Goal: Check status: Check status

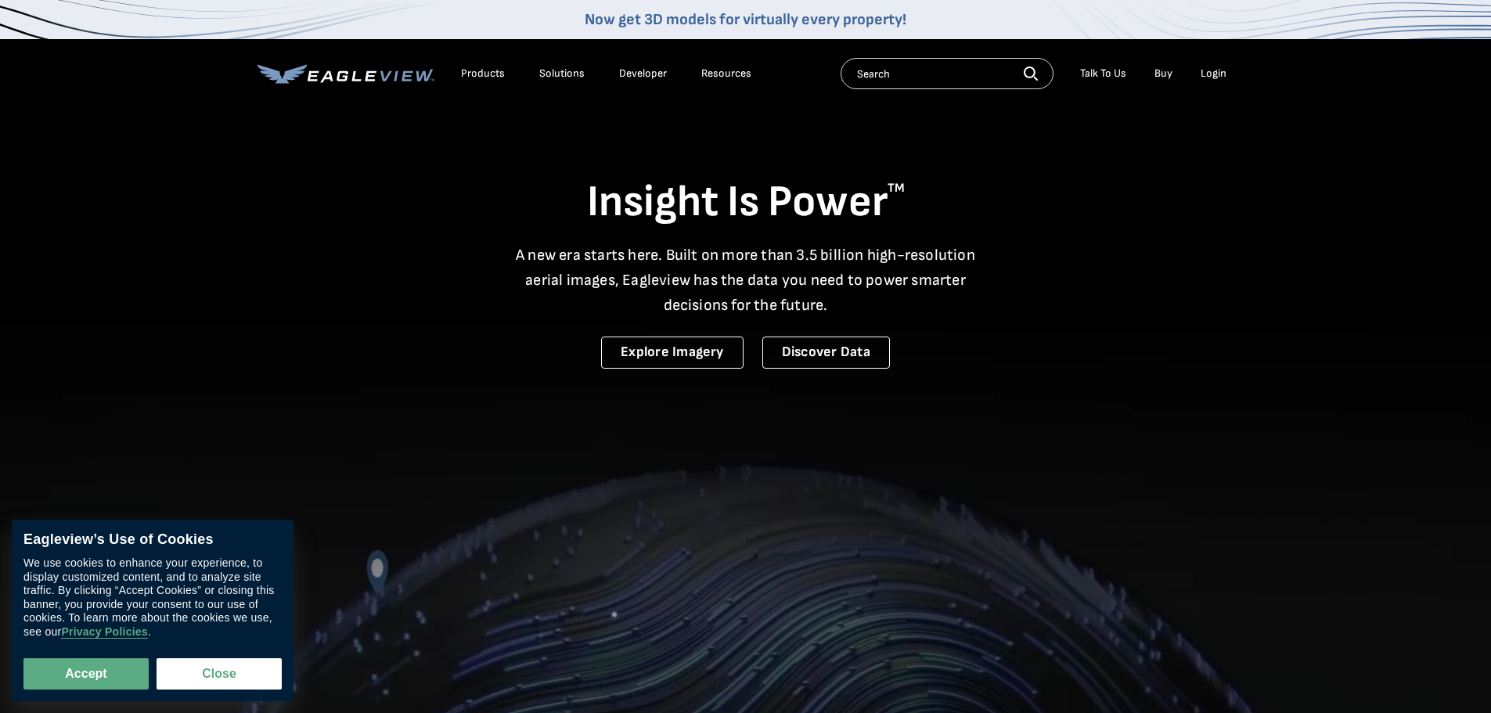
click at [1210, 75] on div "Login" at bounding box center [1213, 74] width 26 height 14
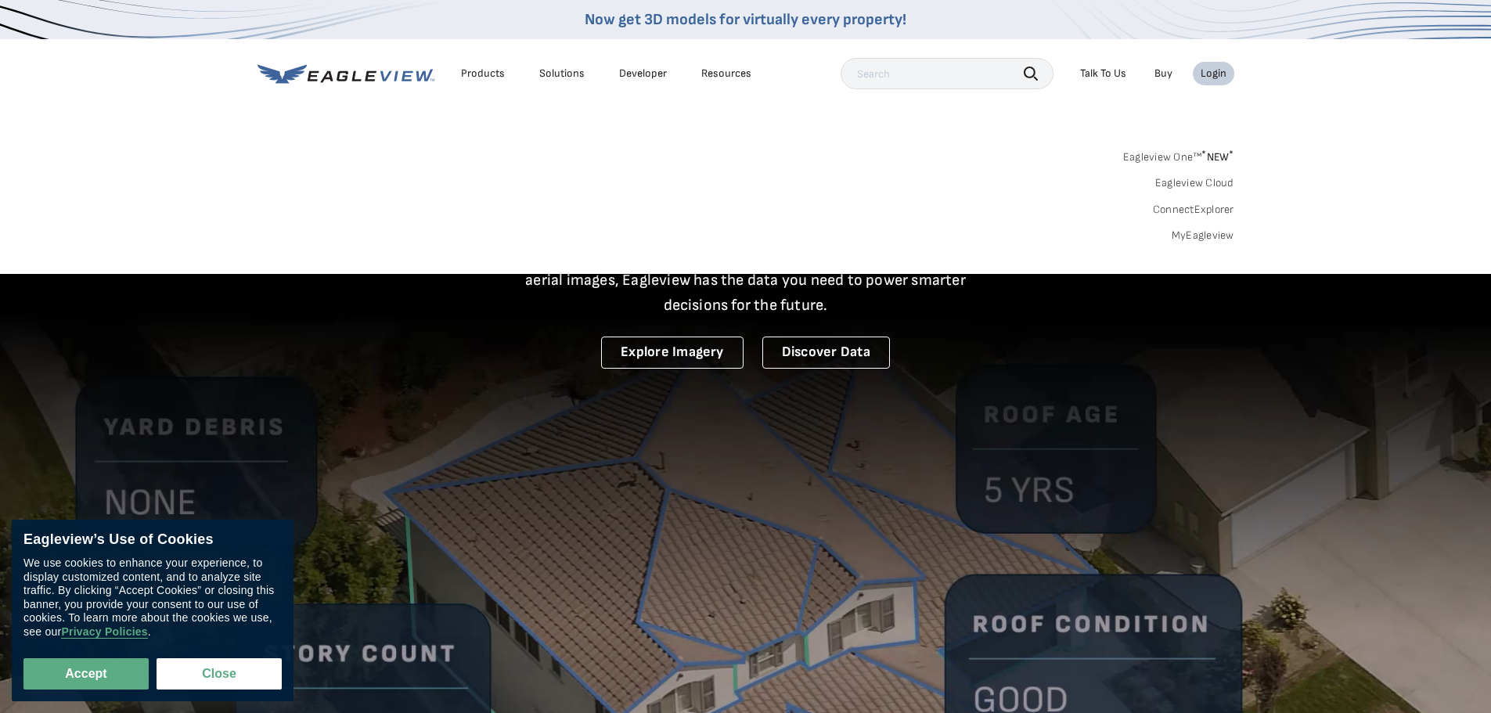
click at [1203, 238] on link "MyEagleview" at bounding box center [1202, 235] width 63 height 14
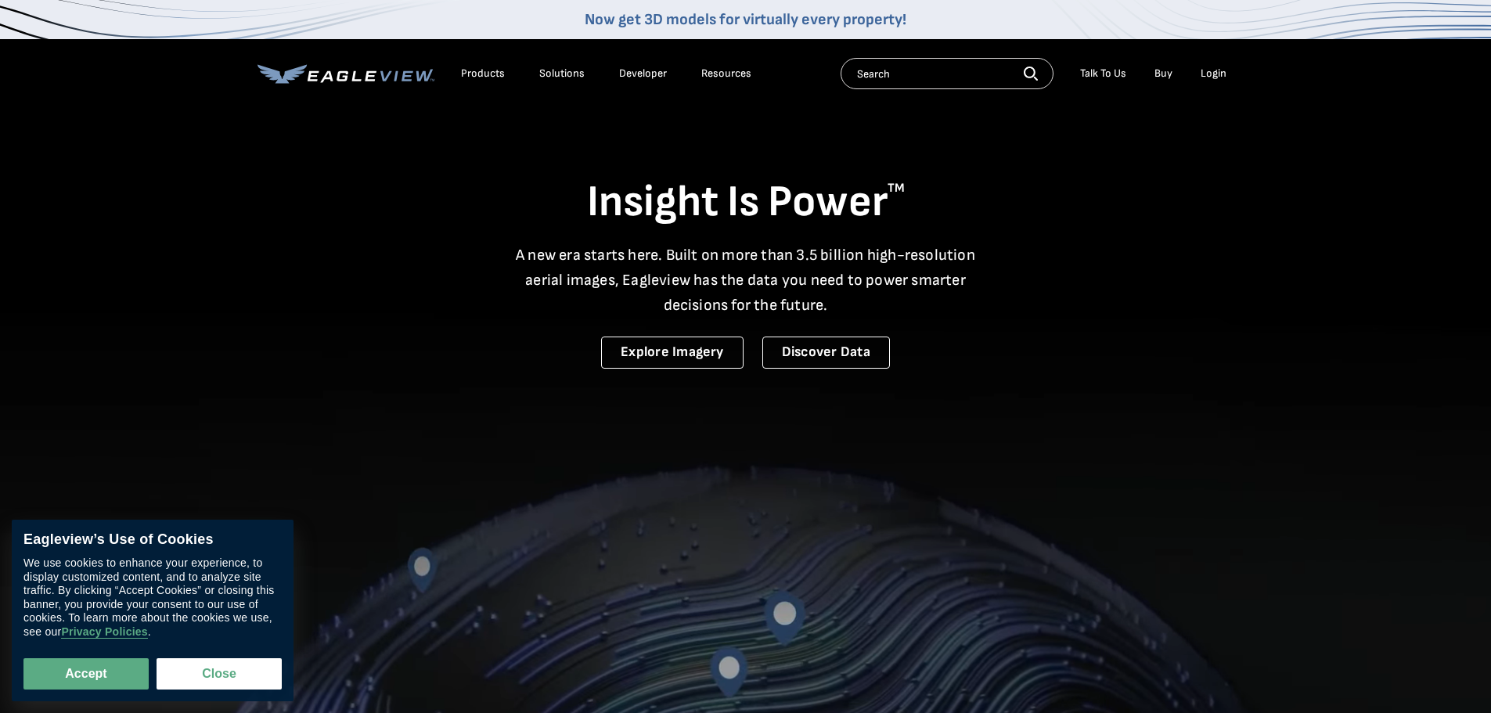
click at [1220, 67] on div "Login" at bounding box center [1213, 74] width 26 height 14
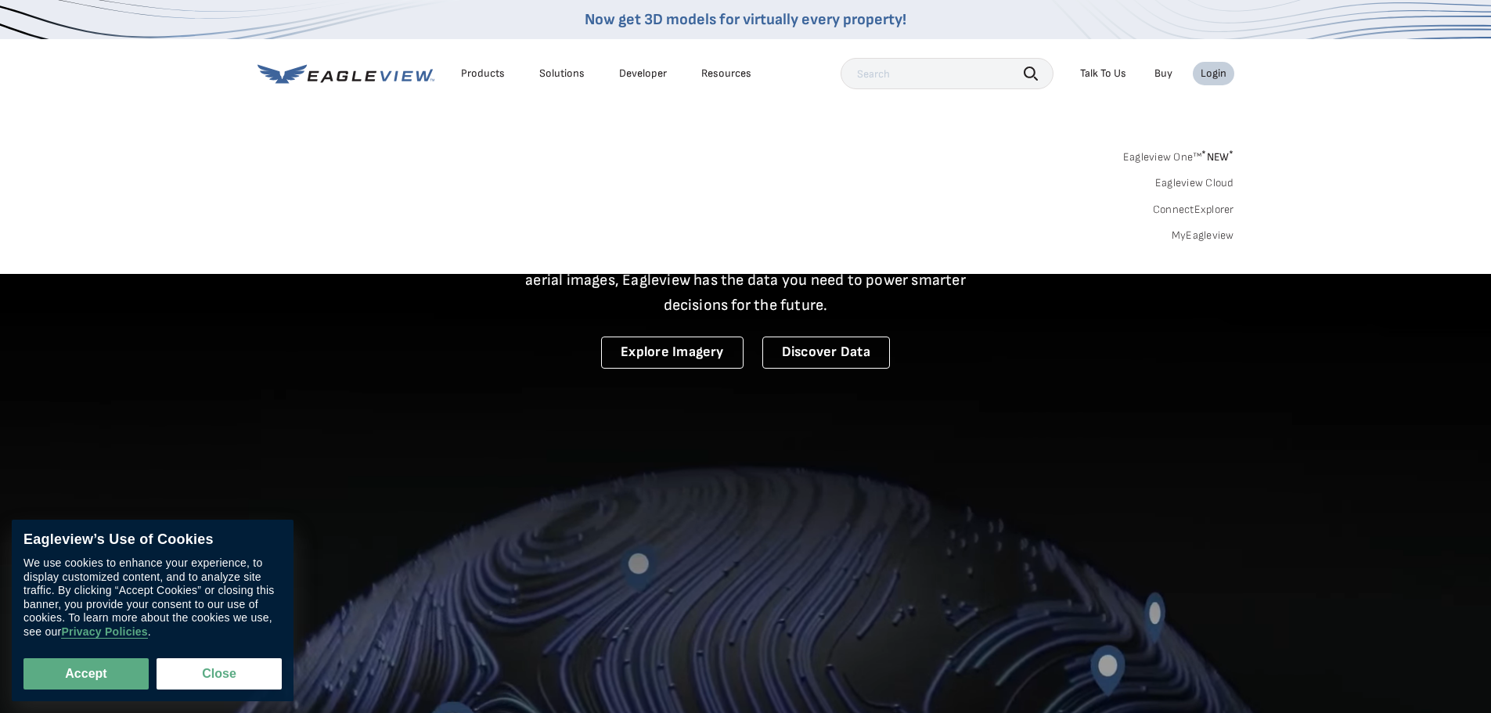
click at [1200, 232] on link "MyEagleview" at bounding box center [1202, 235] width 63 height 14
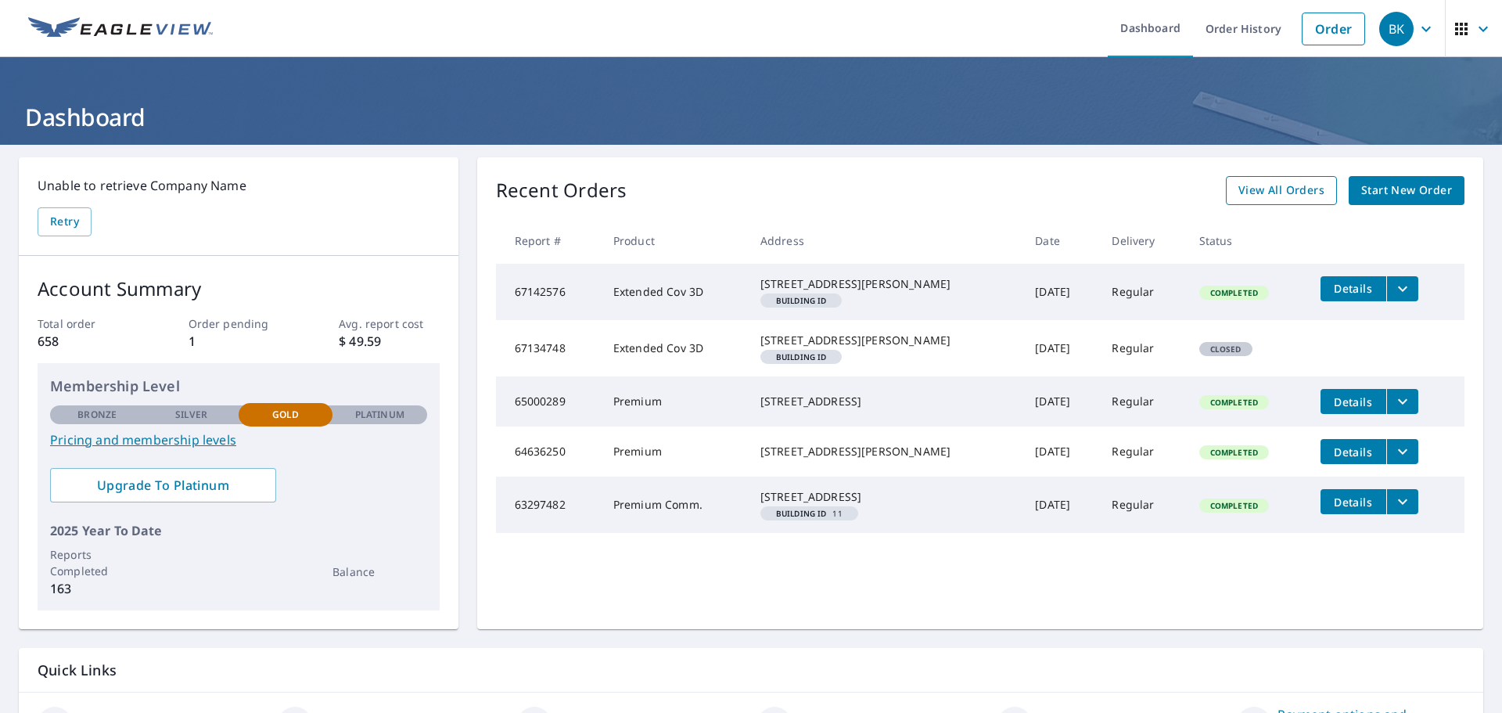
click at [1295, 190] on span "View All Orders" at bounding box center [1282, 191] width 86 height 20
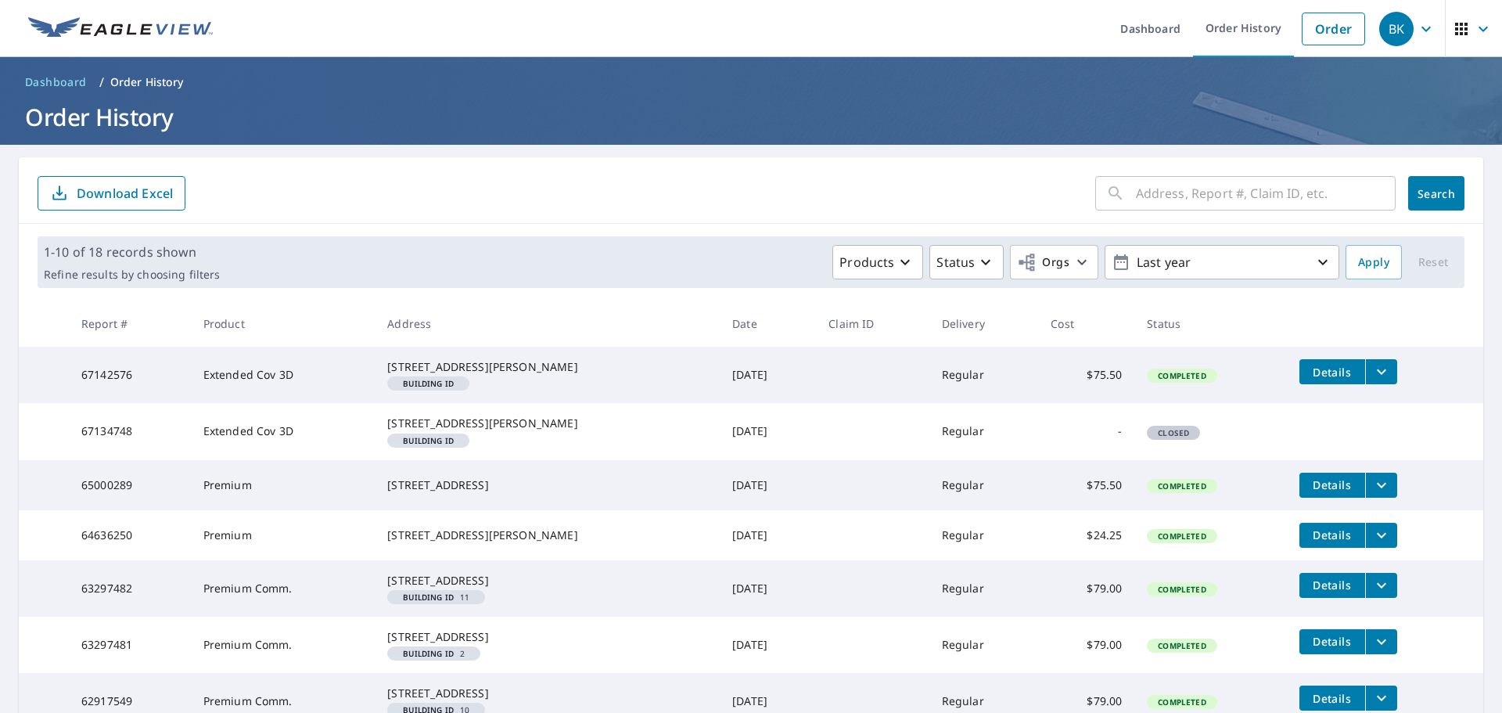
click at [1149, 197] on input "text" at bounding box center [1266, 193] width 260 height 44
type input "2118"
click button "Search" at bounding box center [1436, 193] width 56 height 34
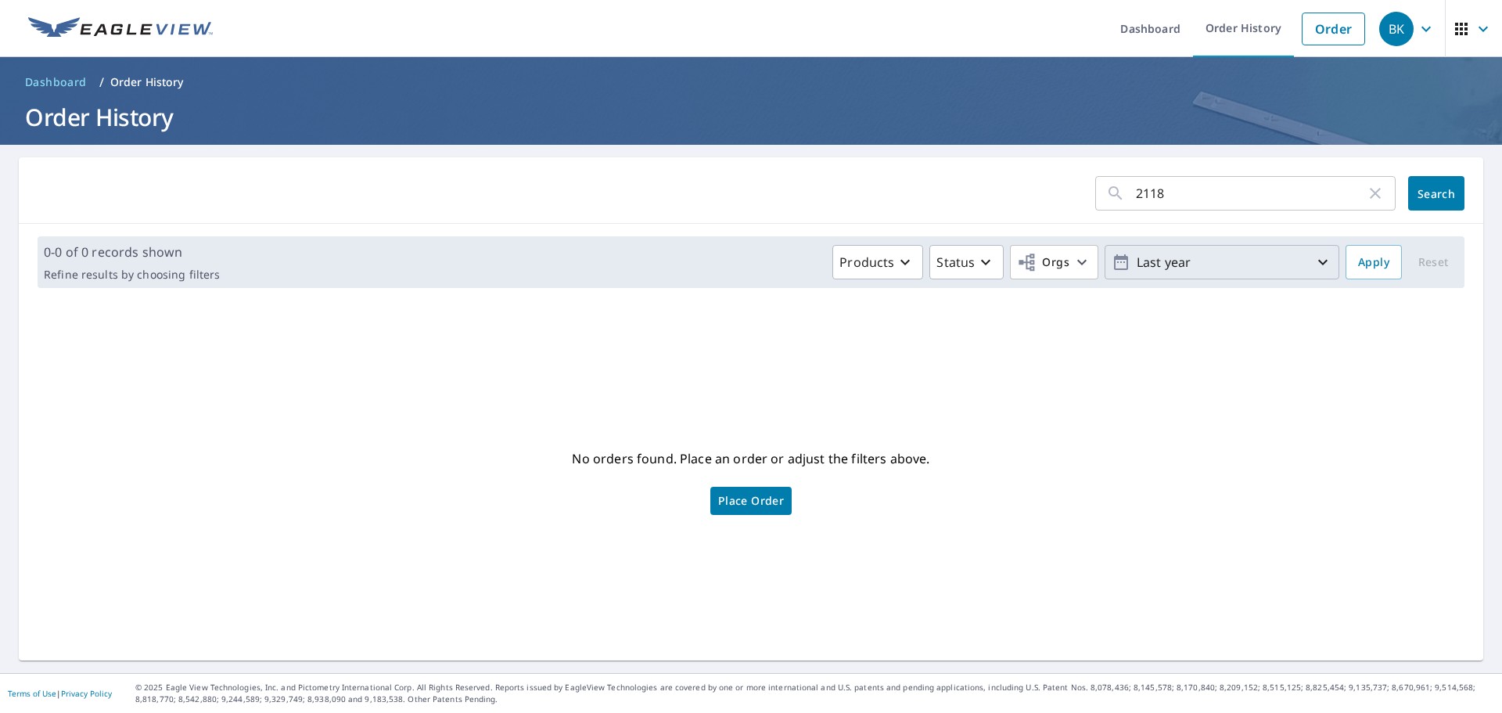
click at [1314, 259] on icon "button" at bounding box center [1323, 262] width 19 height 19
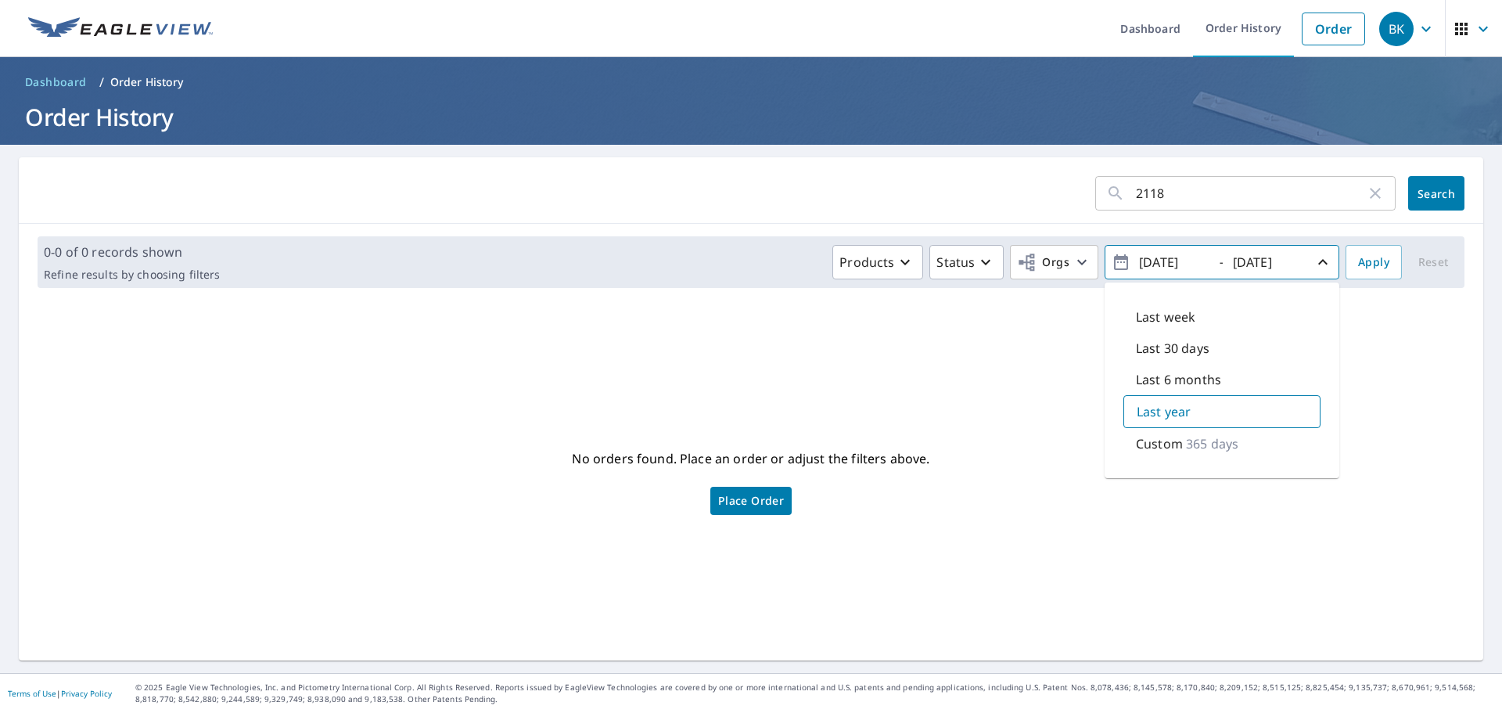
click at [1154, 444] on p "Custom" at bounding box center [1159, 443] width 47 height 19
click at [1359, 262] on span "Apply" at bounding box center [1373, 263] width 31 height 20
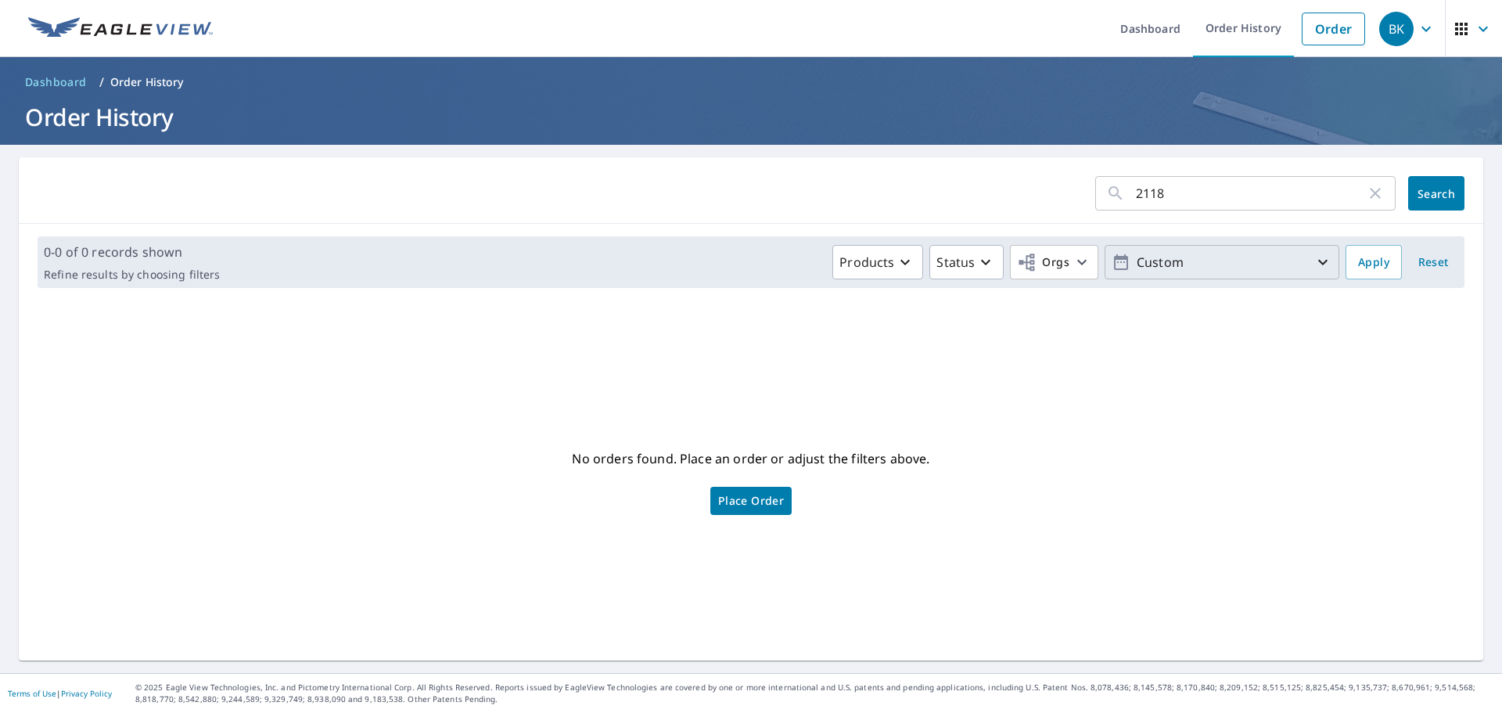
click at [1273, 267] on p "Custom" at bounding box center [1222, 262] width 183 height 27
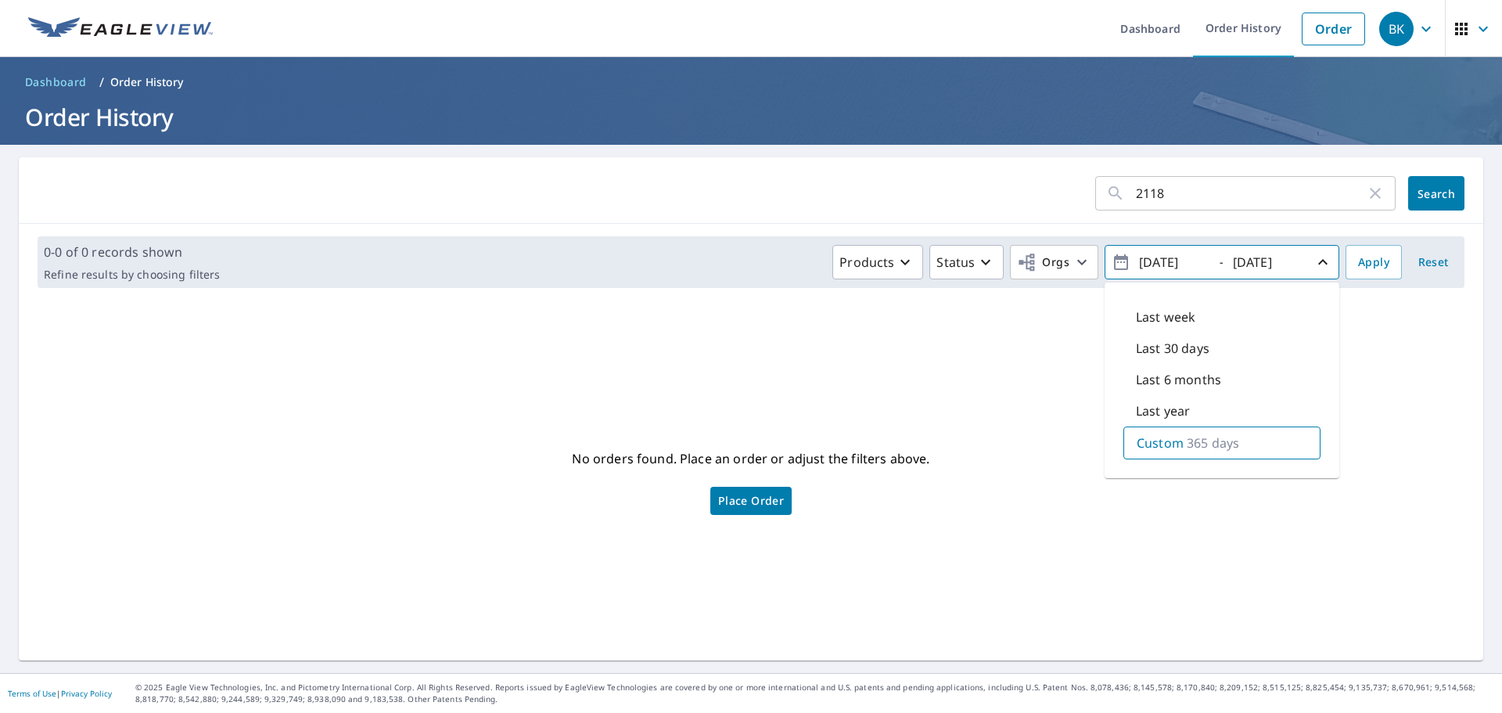
click at [1314, 264] on icon "button" at bounding box center [1323, 262] width 19 height 19
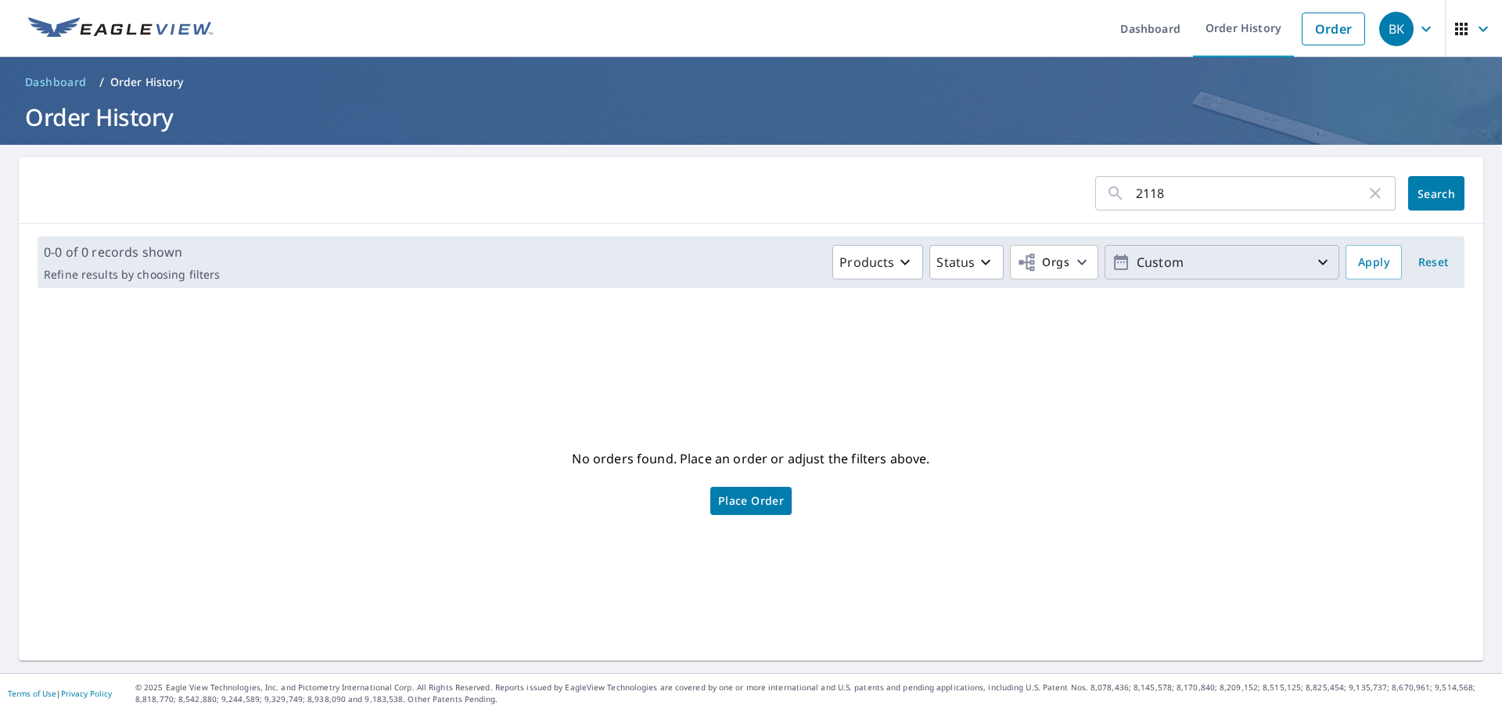
click at [1314, 264] on icon "button" at bounding box center [1323, 262] width 19 height 19
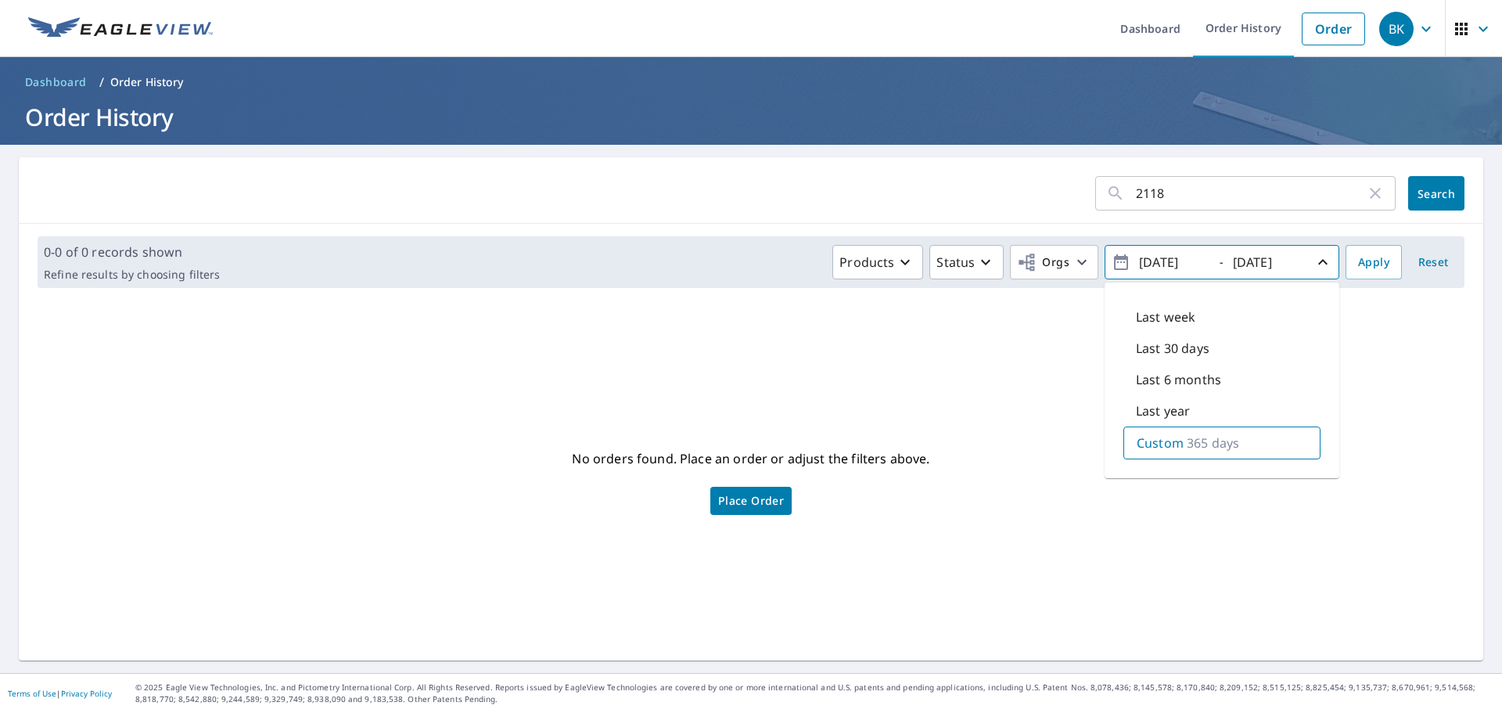
click at [1211, 444] on p "365 days" at bounding box center [1213, 442] width 52 height 19
click at [1157, 262] on input "2024/09/08" at bounding box center [1173, 262] width 77 height 25
type input "2023/09/08"
click at [1361, 267] on span "Apply" at bounding box center [1373, 263] width 31 height 20
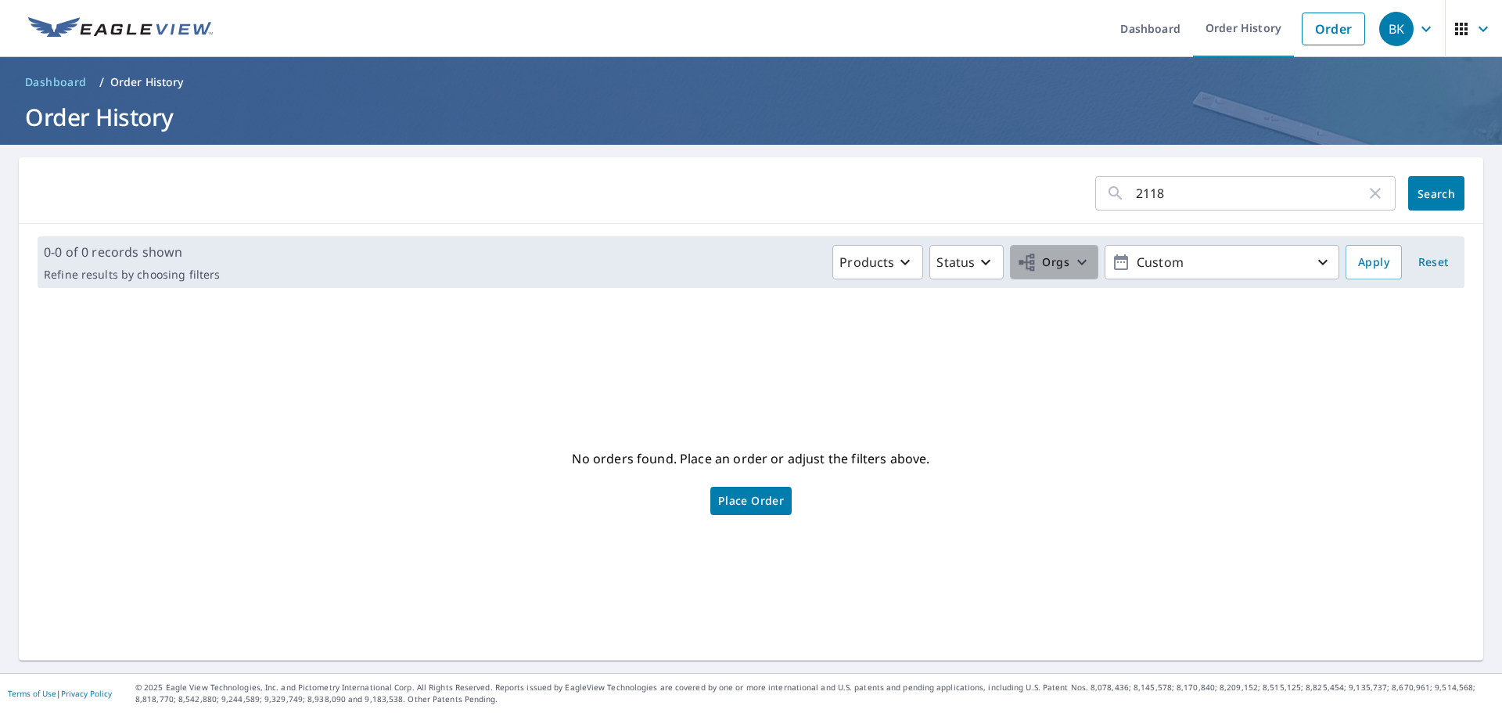
click at [1065, 253] on span "Orgs" at bounding box center [1054, 263] width 74 height 20
click at [880, 347] on label "Garlock-French Roofing" at bounding box center [829, 352] width 151 height 19
click at [747, 347] on input "Garlock-French Roofing" at bounding box center [737, 352] width 19 height 19
checkbox input "true"
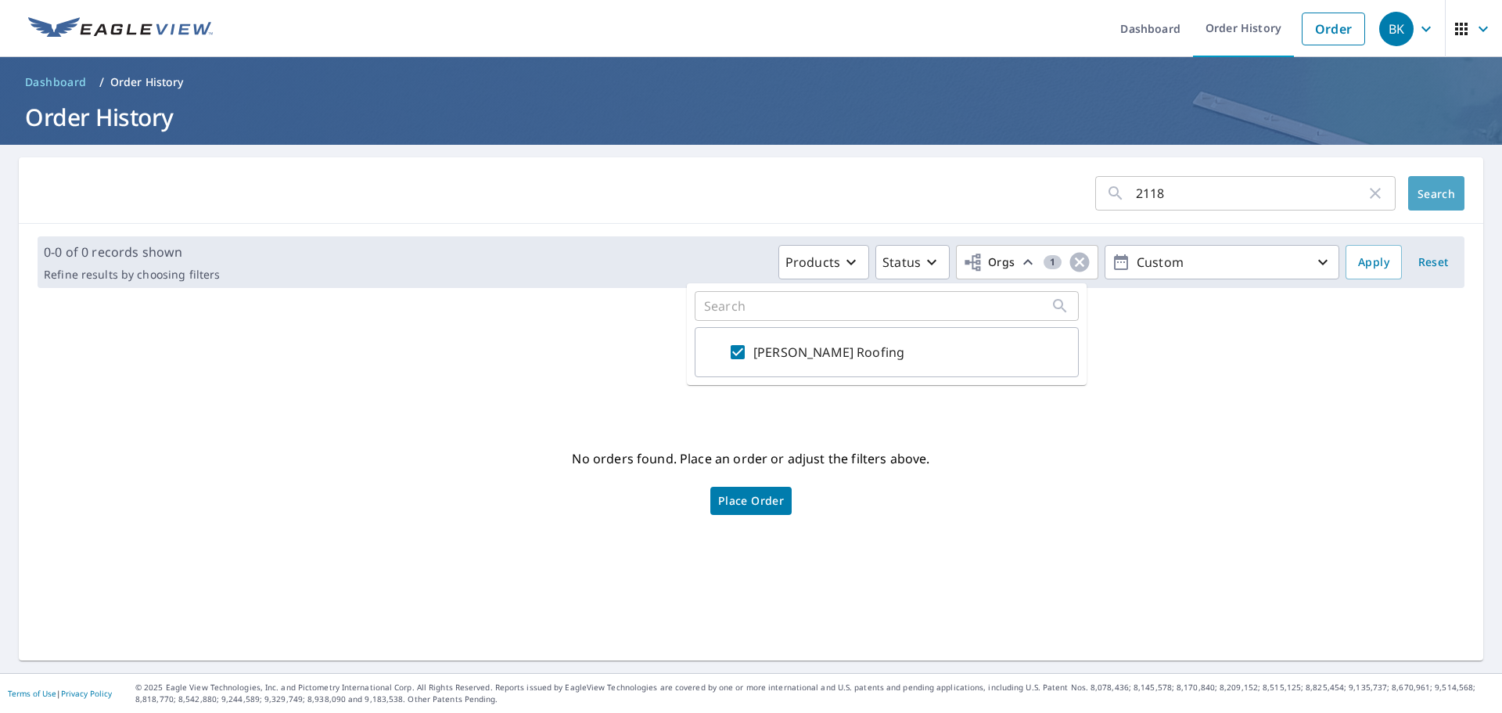
click at [1408, 196] on button "Search" at bounding box center [1436, 193] width 56 height 34
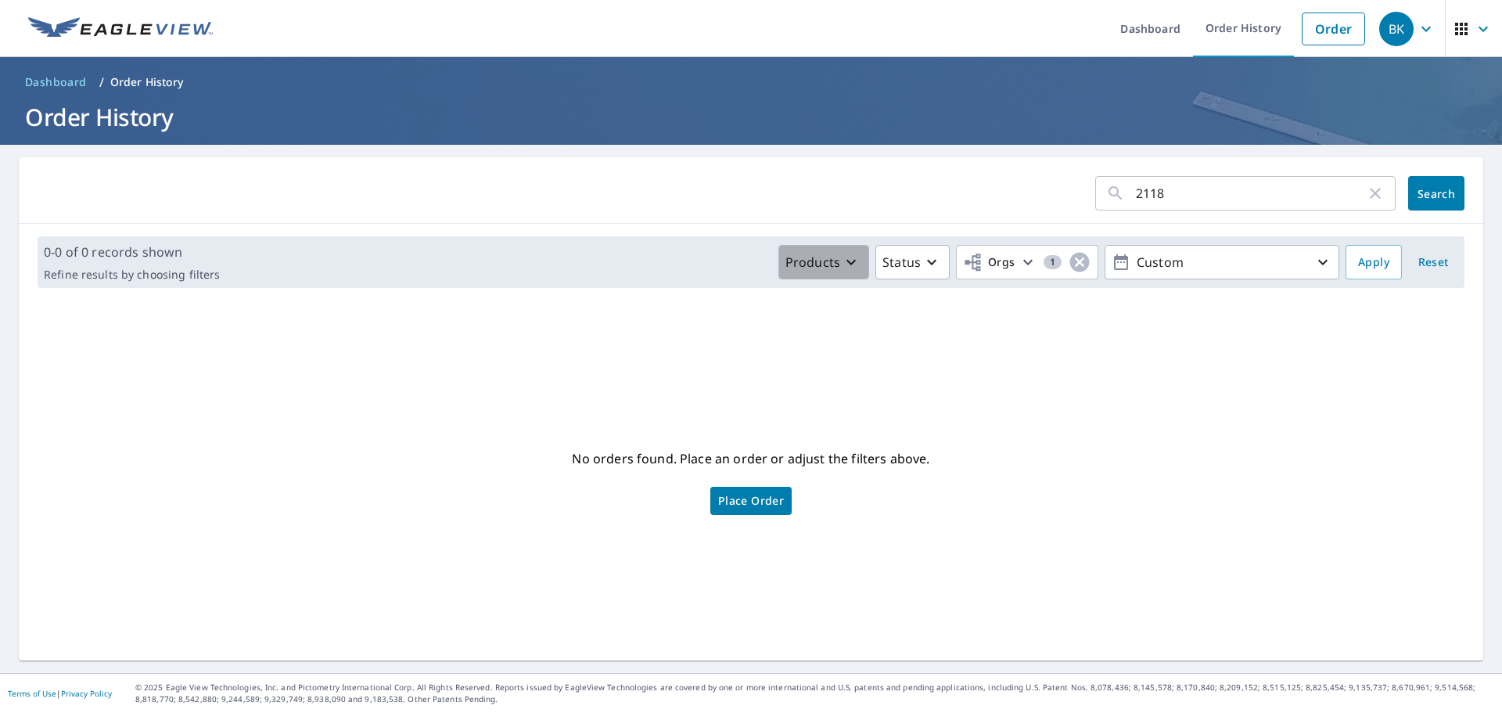
click at [826, 264] on p "Products" at bounding box center [813, 262] width 55 height 19
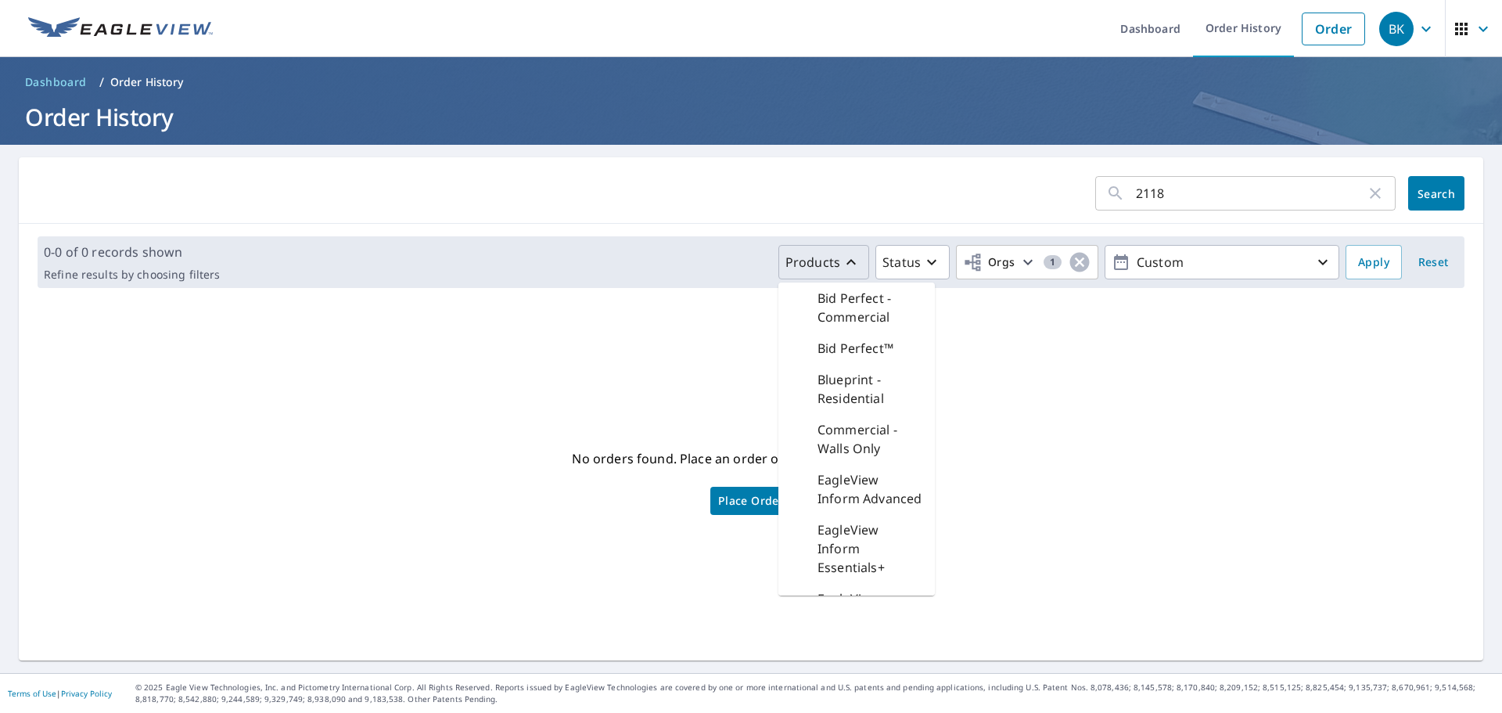
click at [826, 264] on p "Products" at bounding box center [813, 262] width 55 height 19
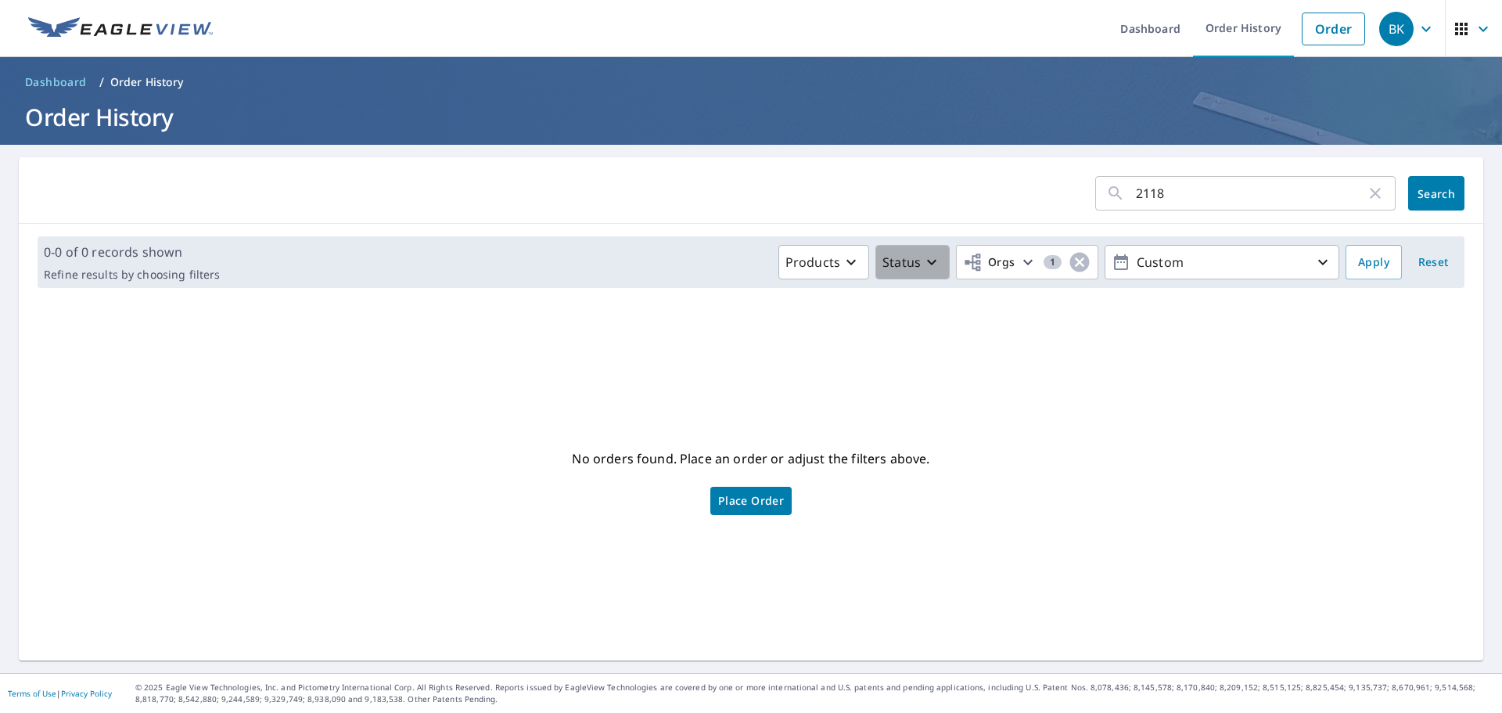
click at [898, 255] on p "Status" at bounding box center [902, 262] width 38 height 19
